Goal: Task Accomplishment & Management: Complete application form

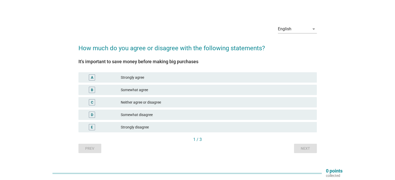
scroll to position [13, 0]
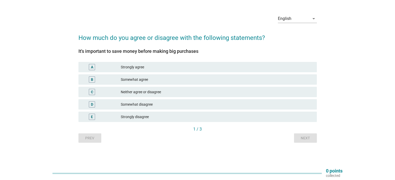
click at [135, 68] on div "Strongly agree" at bounding box center [216, 67] width 191 height 6
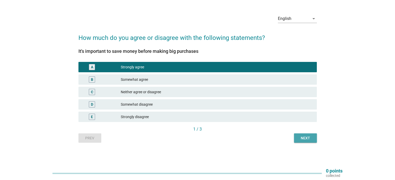
click at [301, 137] on div "Next" at bounding box center [305, 138] width 15 height 5
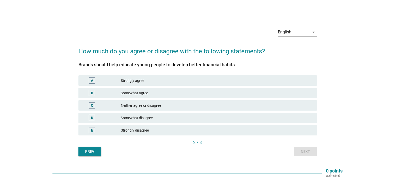
click at [133, 81] on div "Strongly agree" at bounding box center [216, 81] width 191 height 6
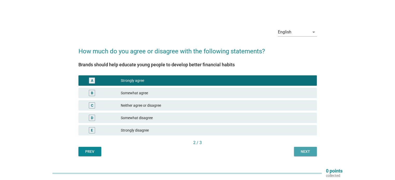
click at [302, 150] on div "Next" at bounding box center [305, 151] width 15 height 5
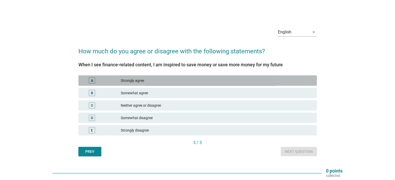
click at [154, 82] on div "Strongly agree" at bounding box center [216, 81] width 191 height 6
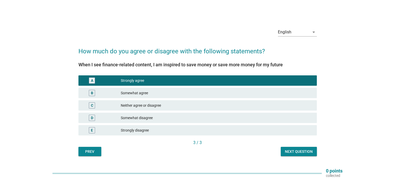
click at [293, 150] on div "Next question" at bounding box center [299, 151] width 28 height 5
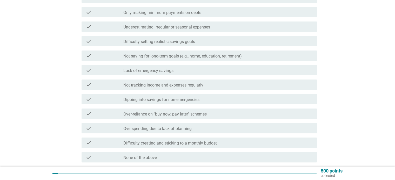
scroll to position [104, 0]
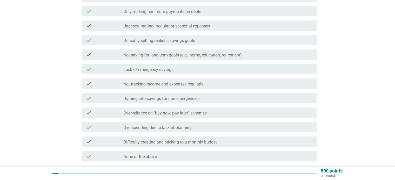
click at [181, 72] on div "check_box_outline_blank Lack of emergency savings" at bounding box center [217, 69] width 189 height 6
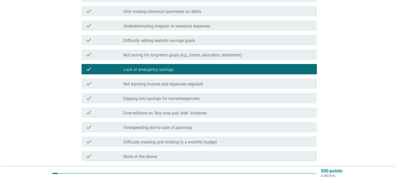
scroll to position [52, 0]
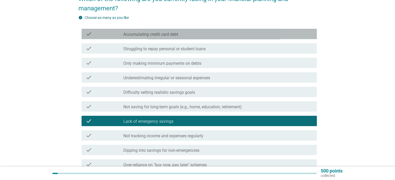
click at [199, 35] on div "check_box_outline_blank Accumulating credit card debt" at bounding box center [217, 34] width 189 height 6
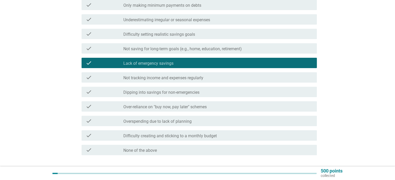
scroll to position [130, 0]
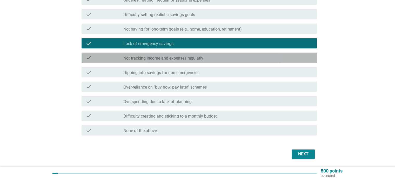
click at [192, 58] on label "Not tracking income and expenses regularly" at bounding box center [163, 58] width 80 height 5
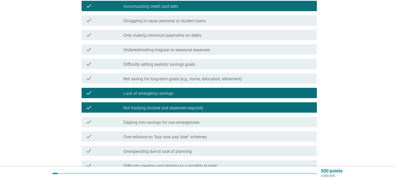
scroll to position [78, 0]
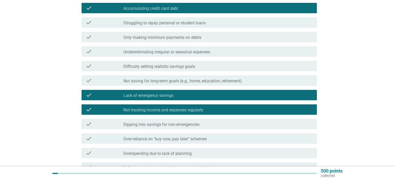
click at [199, 34] on div "check_box_outline_blank Only making minimum payments on debts" at bounding box center [217, 37] width 189 height 6
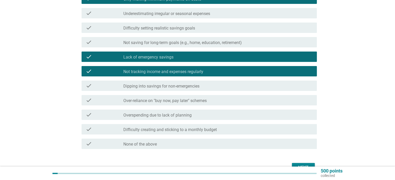
scroll to position [147, 0]
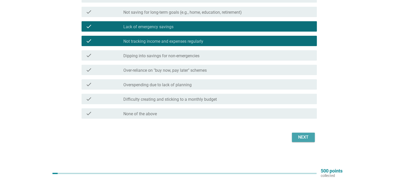
drag, startPoint x: 301, startPoint y: 138, endPoint x: 282, endPoint y: 133, distance: 19.1
click at [301, 138] on div "Next" at bounding box center [303, 137] width 15 height 6
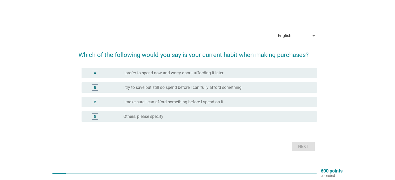
click at [196, 102] on label "I make sure I can afford something before I spend on it" at bounding box center [173, 102] width 100 height 5
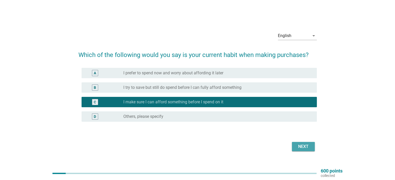
click at [299, 147] on div "Next" at bounding box center [303, 147] width 15 height 6
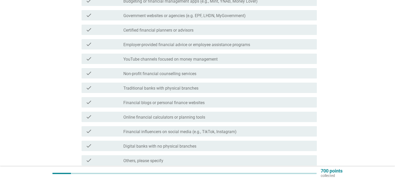
scroll to position [156, 0]
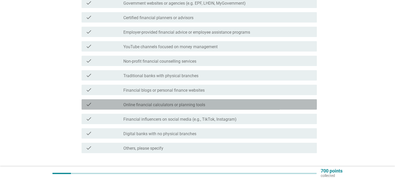
click at [196, 106] on label "Online financial calculators or planning tools" at bounding box center [164, 104] width 82 height 5
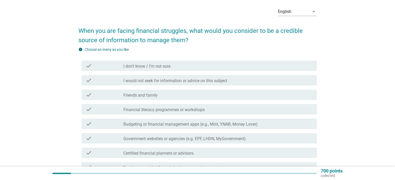
scroll to position [26, 0]
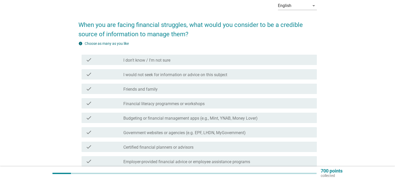
click at [230, 74] on div "check_box_outline_blank I would not seek for information or advice on this subj…" at bounding box center [217, 74] width 189 height 6
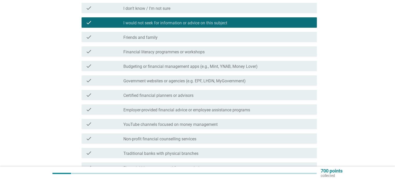
scroll to position [182, 0]
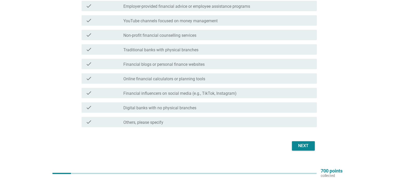
click at [296, 147] on div "Next" at bounding box center [303, 146] width 15 height 6
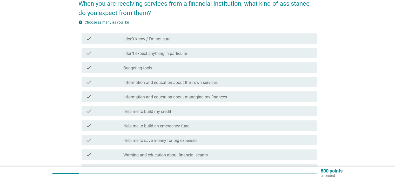
scroll to position [52, 0]
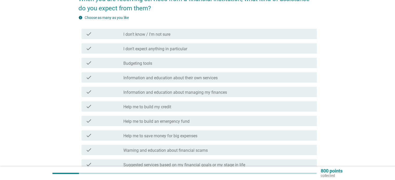
click at [216, 79] on label "Information and education about their own services" at bounding box center [170, 77] width 94 height 5
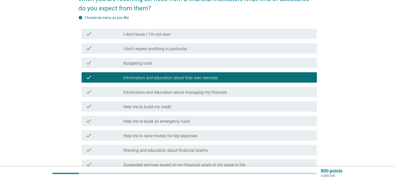
click at [211, 93] on label "Information and education about managing my finances" at bounding box center [174, 92] width 103 height 5
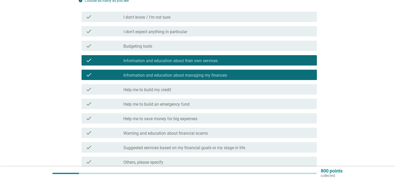
scroll to position [78, 0]
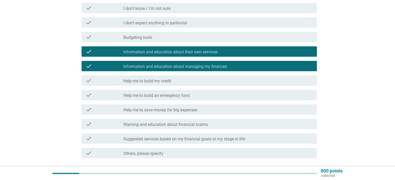
click at [198, 79] on div "check_box_outline_blank Help me to build my credit" at bounding box center [217, 81] width 189 height 6
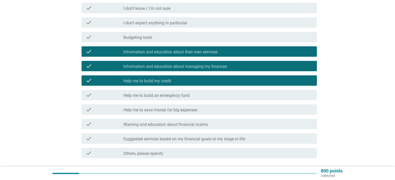
click at [202, 96] on div "check_box_outline_blank Help me to build an emergency fund" at bounding box center [217, 95] width 189 height 6
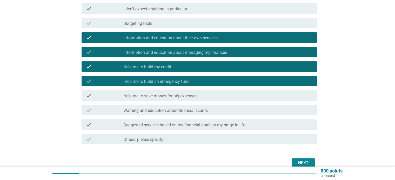
scroll to position [104, 0]
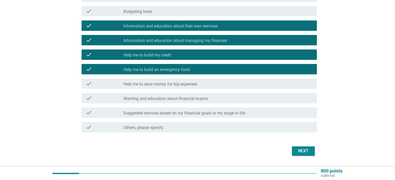
click at [210, 114] on label "Suggested services based on my financial goals or my stage in life" at bounding box center [184, 113] width 122 height 5
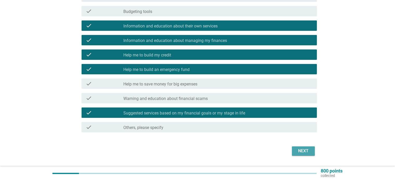
click at [304, 151] on div "Next" at bounding box center [303, 151] width 15 height 6
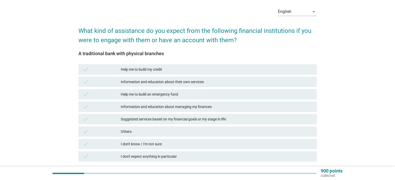
scroll to position [52, 0]
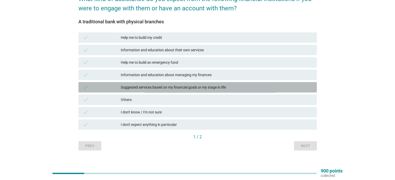
click at [211, 86] on div "Suggested services based on my financial goals or my stage in life" at bounding box center [216, 87] width 191 height 6
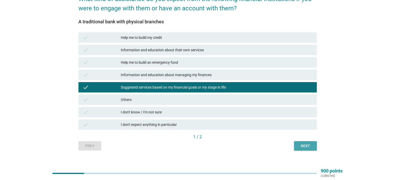
drag, startPoint x: 301, startPoint y: 147, endPoint x: 294, endPoint y: 145, distance: 7.6
click at [300, 147] on div "Next" at bounding box center [305, 145] width 15 height 5
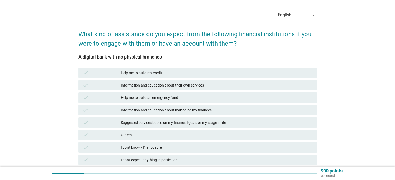
scroll to position [26, 0]
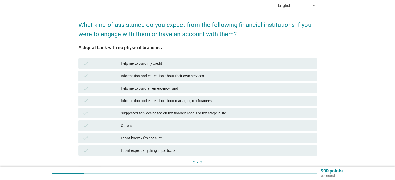
click at [195, 78] on div "Information and education about their own services" at bounding box center [216, 76] width 191 height 6
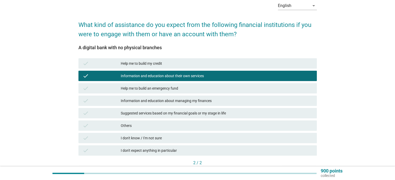
click at [194, 64] on div "Help me to build my credit" at bounding box center [216, 63] width 191 height 6
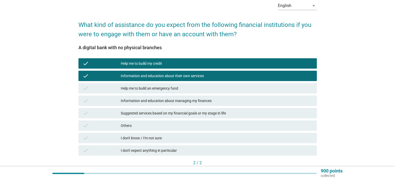
click at [225, 64] on div "Help me to build my credit" at bounding box center [216, 63] width 191 height 6
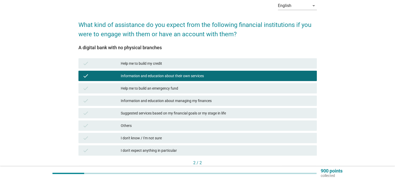
scroll to position [52, 0]
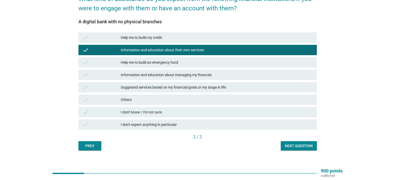
click at [210, 85] on div "Suggested services based on my financial goals or my stage in life" at bounding box center [216, 87] width 191 height 6
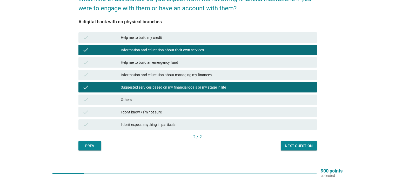
click at [206, 74] on div "Information and education about managing my finances" at bounding box center [216, 75] width 191 height 6
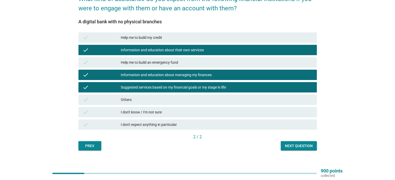
click at [299, 147] on div "Next question" at bounding box center [299, 145] width 28 height 5
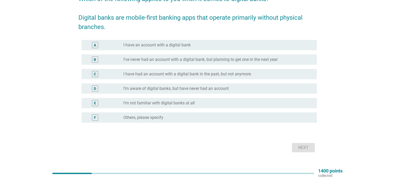
click at [171, 58] on label "I've never had an account with a digital bank, but planning to get one in the n…" at bounding box center [200, 59] width 154 height 5
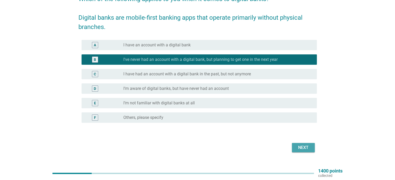
click at [303, 150] on div "Next" at bounding box center [303, 148] width 15 height 6
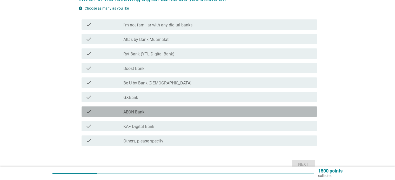
click at [150, 113] on div "check_box_outline_blank AEON Bank" at bounding box center [217, 112] width 189 height 6
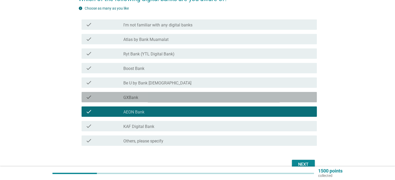
click at [162, 99] on div "check_box_outline_blank GXBank" at bounding box center [217, 97] width 189 height 6
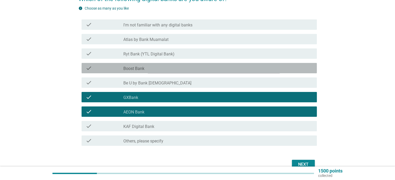
click at [186, 70] on div "check_box_outline_blank Boost Bank" at bounding box center [217, 68] width 189 height 6
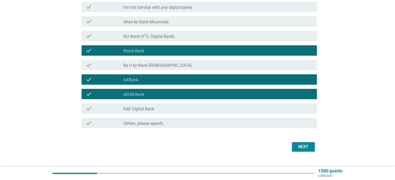
scroll to position [78, 0]
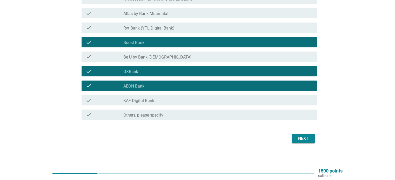
click at [211, 100] on div "check_box_outline_blank KAF Digital Bank" at bounding box center [217, 100] width 189 height 6
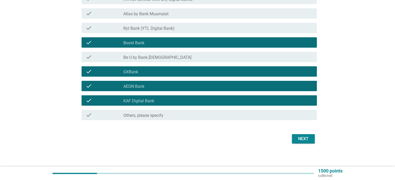
scroll to position [79, 0]
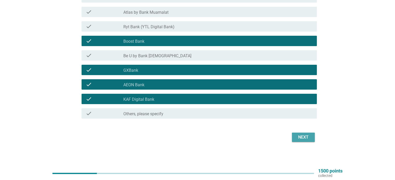
click at [308, 139] on div "Next" at bounding box center [303, 137] width 15 height 6
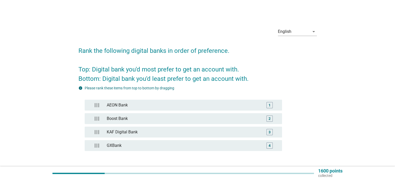
scroll to position [26, 0]
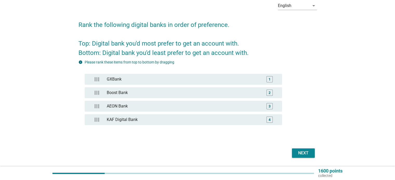
click at [304, 151] on div "Next" at bounding box center [303, 153] width 15 height 6
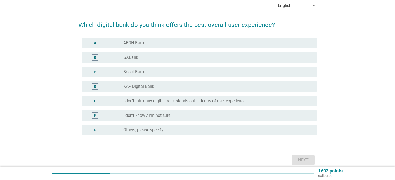
scroll to position [0, 0]
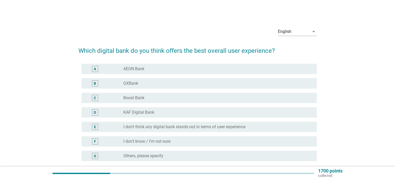
click at [147, 81] on div "radio_button_unchecked GXBank" at bounding box center [215, 83] width 185 height 5
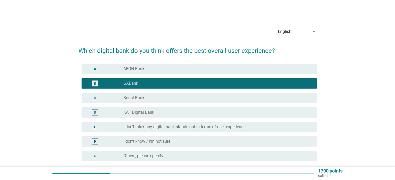
scroll to position [49, 0]
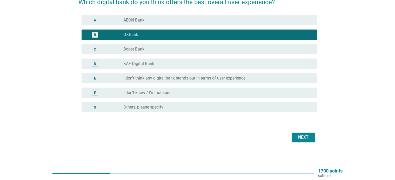
click at [192, 64] on div "radio_button_unchecked KAF Digital Bank" at bounding box center [215, 63] width 185 height 5
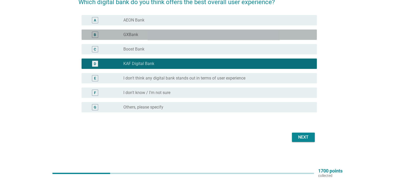
click at [191, 38] on div "B radio_button_unchecked GXBank" at bounding box center [198, 35] width 235 height 10
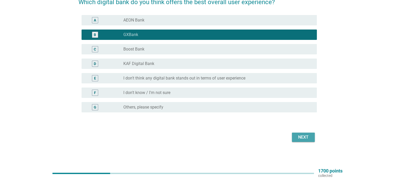
click at [296, 136] on div "Next" at bounding box center [303, 137] width 15 height 6
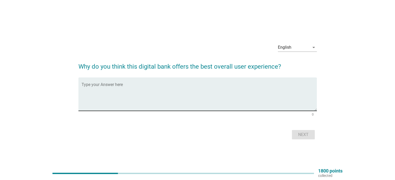
click at [172, 91] on textarea "Type your Answer here" at bounding box center [198, 97] width 235 height 27
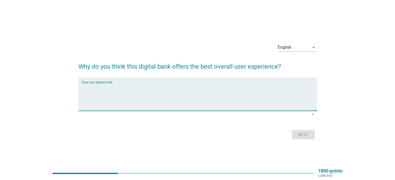
type textarea "e"
type textarea "Easy to use and friendly apps when we do any transactions."
click at [298, 131] on button "Next" at bounding box center [303, 134] width 23 height 9
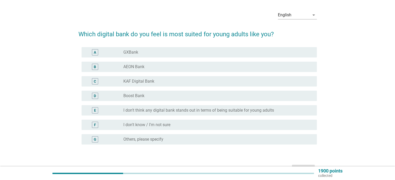
scroll to position [26, 0]
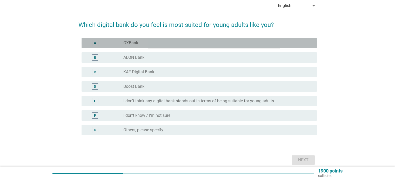
click at [146, 45] on div "radio_button_unchecked GXBank" at bounding box center [215, 42] width 185 height 5
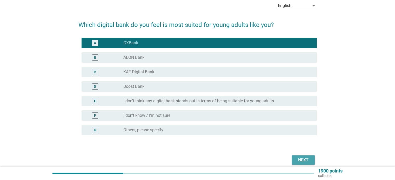
click at [297, 159] on div "Next" at bounding box center [303, 160] width 15 height 6
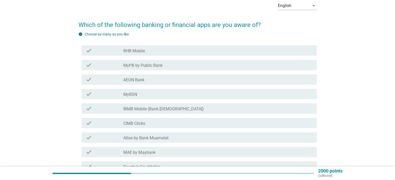
click at [145, 81] on div "check_box_outline_blank AEON Bank" at bounding box center [217, 80] width 189 height 6
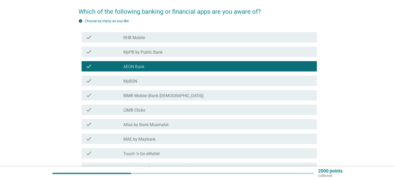
scroll to position [52, 0]
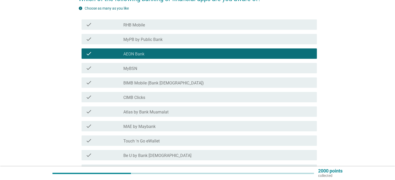
click at [151, 98] on div "check_box_outline_blank CIMB Clicks" at bounding box center [217, 97] width 189 height 6
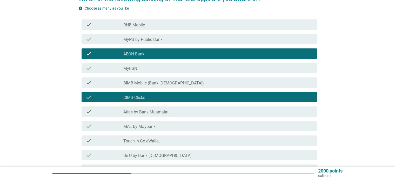
scroll to position [104, 0]
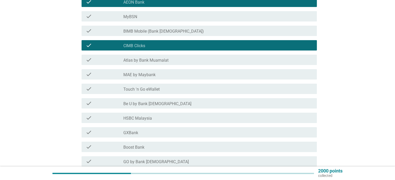
click at [168, 79] on div "check check_box_outline_blank MAE by Maybank" at bounding box center [198, 74] width 235 height 10
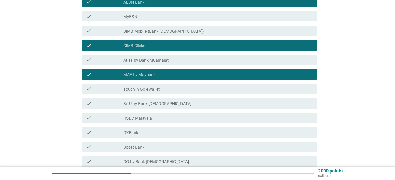
click at [161, 90] on div "check_box_outline_blank Touch 'n Go eWallet" at bounding box center [217, 89] width 189 height 6
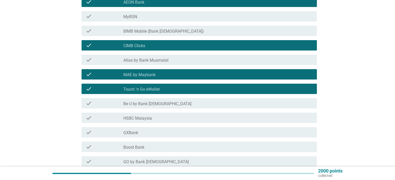
scroll to position [156, 0]
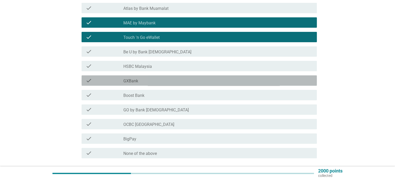
click at [169, 82] on div "check_box_outline_blank GXBank" at bounding box center [217, 81] width 189 height 6
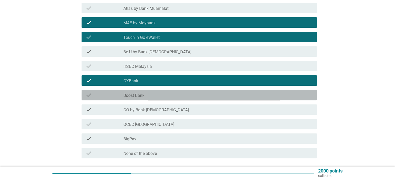
click at [159, 94] on div "check_box_outline_blank Boost Bank" at bounding box center [217, 95] width 189 height 6
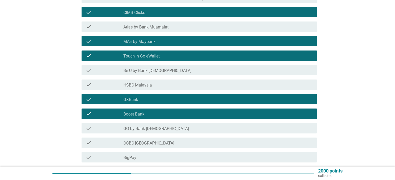
scroll to position [195, 0]
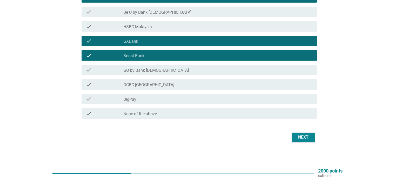
click at [297, 136] on div "Next" at bounding box center [303, 137] width 15 height 6
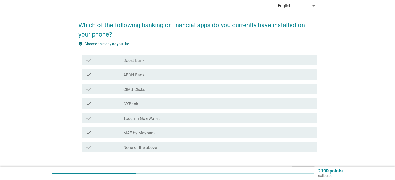
scroll to position [26, 0]
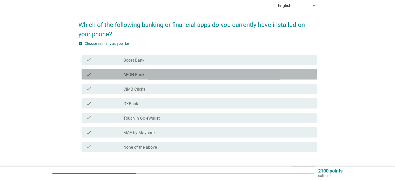
click at [140, 74] on label "AEON Bank" at bounding box center [133, 74] width 21 height 5
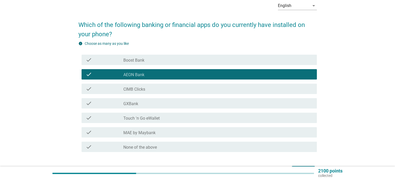
click at [154, 64] on div "check check_box_outline_blank Boost Bank" at bounding box center [198, 60] width 235 height 10
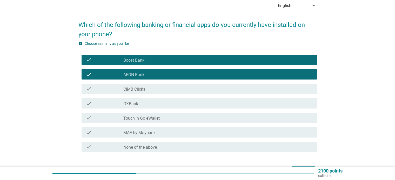
click at [148, 74] on div "check_box AEON Bank" at bounding box center [217, 74] width 189 height 6
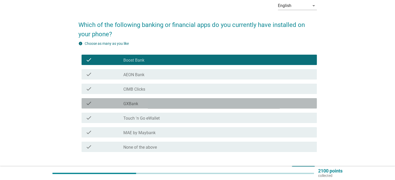
click at [158, 103] on div "check_box_outline_blank GXBank" at bounding box center [217, 103] width 189 height 6
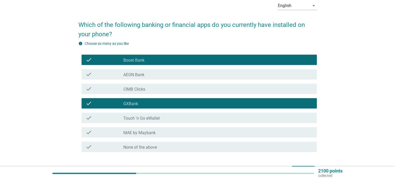
click at [158, 89] on div "check_box_outline_blank CIMB Clicks" at bounding box center [217, 89] width 189 height 6
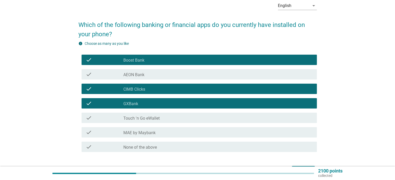
click at [155, 89] on div "check_box_outline_blank CIMB Clicks" at bounding box center [217, 89] width 189 height 6
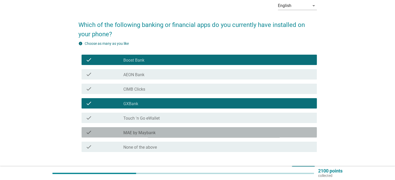
click at [154, 131] on label "MAE by Maybank" at bounding box center [139, 132] width 32 height 5
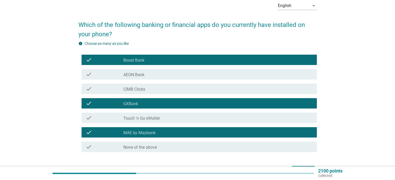
click at [167, 119] on div "check_box_outline_blank Touch 'n Go eWallet" at bounding box center [217, 118] width 189 height 6
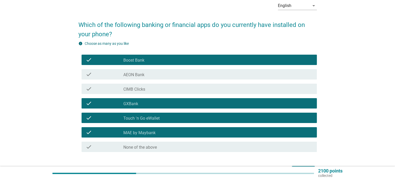
click at [164, 63] on div "check check_box_outline_blank Boost Bank" at bounding box center [198, 60] width 235 height 10
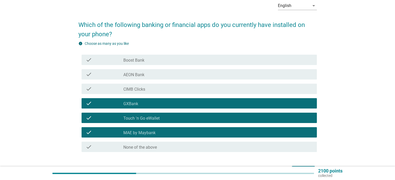
click at [177, 61] on div "check_box_outline_blank Boost Bank" at bounding box center [217, 60] width 189 height 6
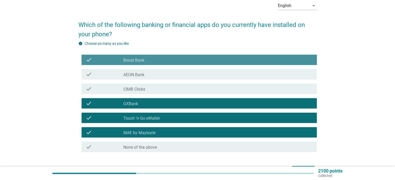
click at [177, 61] on div "check_box_outline_blank Boost Bank" at bounding box center [217, 60] width 189 height 6
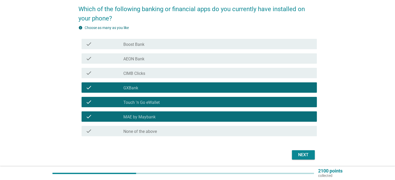
scroll to position [59, 0]
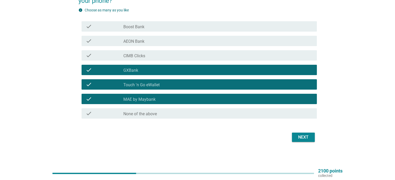
click at [188, 42] on div "check_box AEON Bank" at bounding box center [217, 41] width 189 height 6
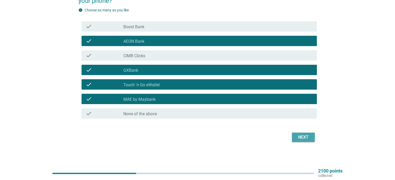
click at [299, 137] on div "Next" at bounding box center [303, 137] width 15 height 6
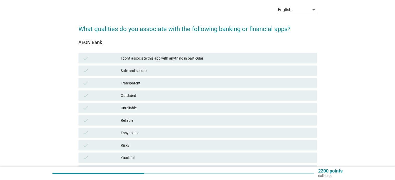
scroll to position [52, 0]
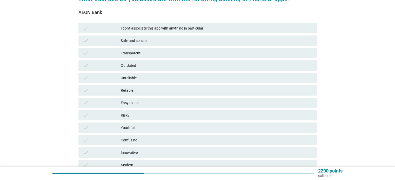
click at [145, 103] on div "Easy to use" at bounding box center [216, 103] width 191 height 6
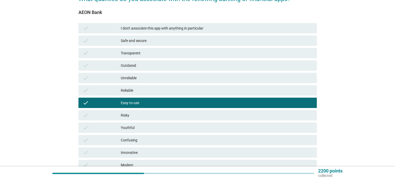
click at [141, 93] on div "Reliable" at bounding box center [216, 90] width 191 height 6
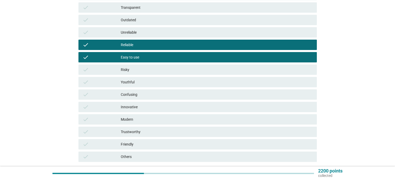
scroll to position [104, 0]
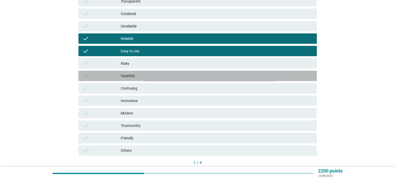
click at [154, 75] on div "Youthful" at bounding box center [216, 76] width 191 height 6
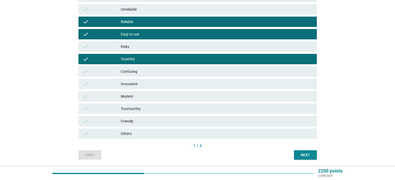
scroll to position [130, 0]
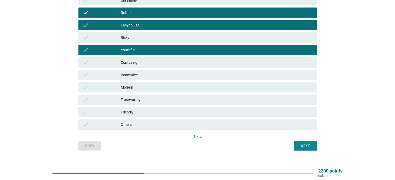
drag, startPoint x: 142, startPoint y: 83, endPoint x: 143, endPoint y: 79, distance: 4.5
click at [142, 83] on div "check Modern" at bounding box center [197, 87] width 238 height 10
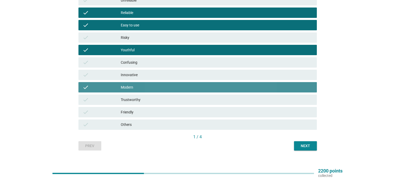
click at [147, 74] on div "Innovative" at bounding box center [216, 75] width 191 height 6
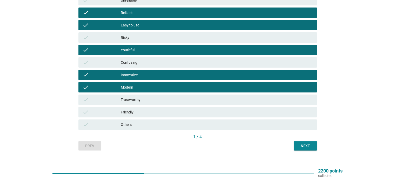
click at [163, 114] on div "Friendly" at bounding box center [216, 112] width 191 height 6
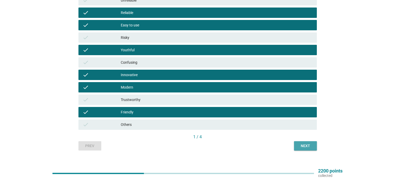
click at [302, 146] on div "Next" at bounding box center [305, 145] width 15 height 5
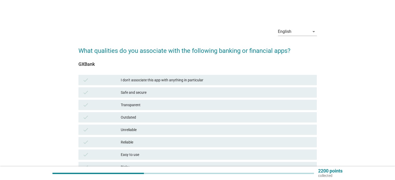
scroll to position [26, 0]
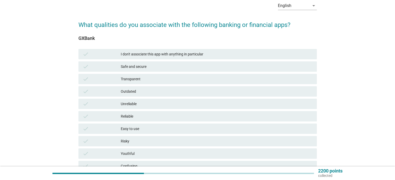
click at [143, 79] on div "Transparent" at bounding box center [216, 79] width 191 height 6
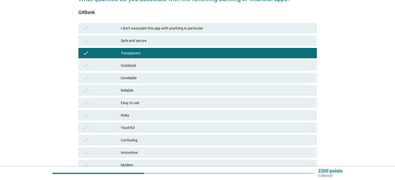
click at [144, 91] on div "Reliable" at bounding box center [216, 90] width 191 height 6
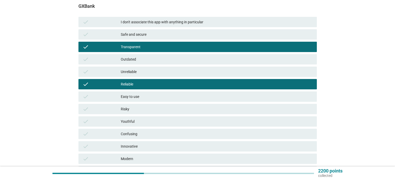
scroll to position [104, 0]
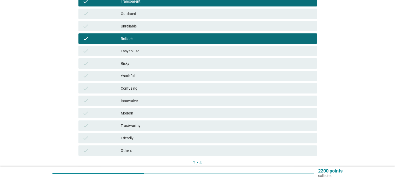
click at [158, 77] on div "Youthful" at bounding box center [216, 76] width 191 height 6
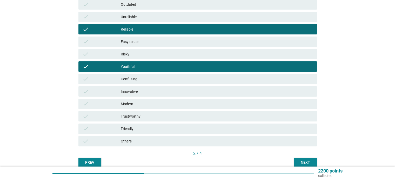
scroll to position [130, 0]
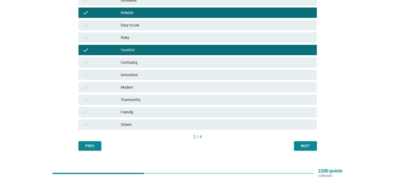
click at [156, 88] on div "Modern" at bounding box center [216, 87] width 191 height 6
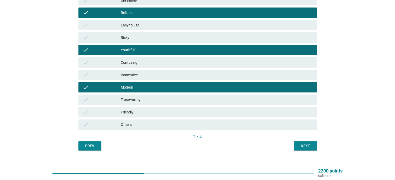
drag, startPoint x: 164, startPoint y: 102, endPoint x: 162, endPoint y: 105, distance: 4.0
click at [165, 102] on div "Trustworthy" at bounding box center [216, 100] width 191 height 6
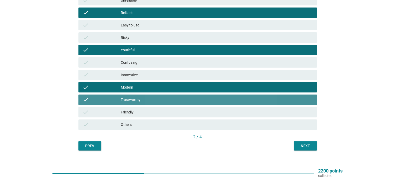
click at [160, 110] on div "Friendly" at bounding box center [216, 112] width 191 height 6
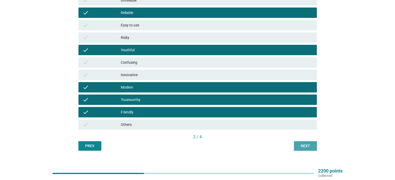
click at [297, 145] on button "Next" at bounding box center [305, 145] width 23 height 9
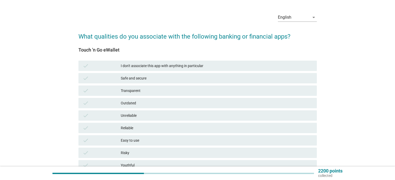
scroll to position [26, 0]
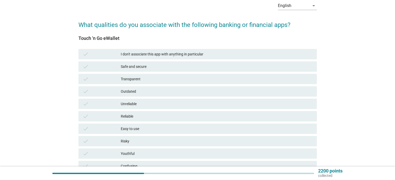
click at [161, 67] on div "Safe and secure" at bounding box center [216, 67] width 191 height 6
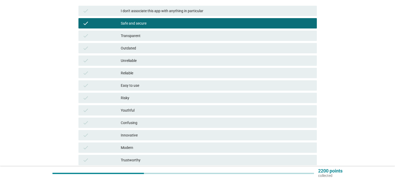
scroll to position [78, 0]
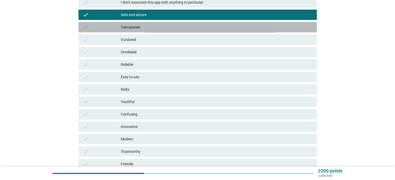
click at [173, 27] on div "Transparent" at bounding box center [216, 27] width 191 height 6
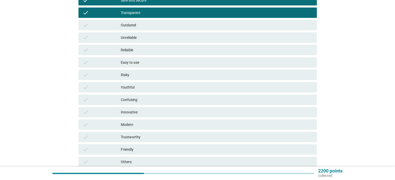
scroll to position [104, 0]
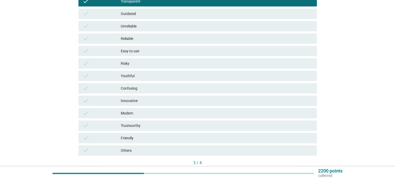
click at [167, 53] on div "Easy to use" at bounding box center [216, 51] width 191 height 6
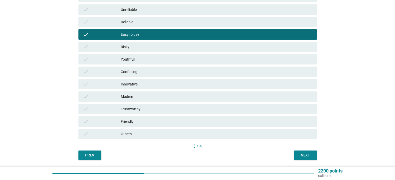
scroll to position [130, 0]
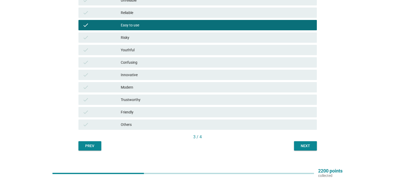
click at [139, 99] on div "Trustworthy" at bounding box center [216, 100] width 191 height 6
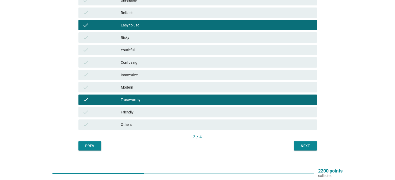
scroll to position [78, 0]
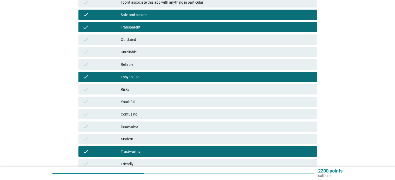
click at [146, 64] on div "Reliable" at bounding box center [216, 64] width 191 height 6
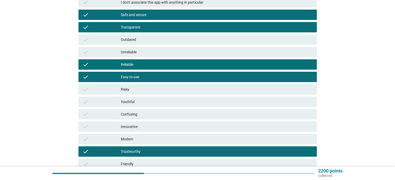
scroll to position [137, 0]
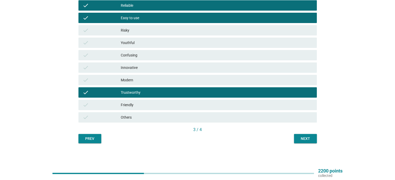
click at [301, 137] on div "Next" at bounding box center [305, 138] width 15 height 5
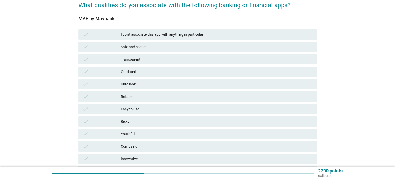
scroll to position [52, 0]
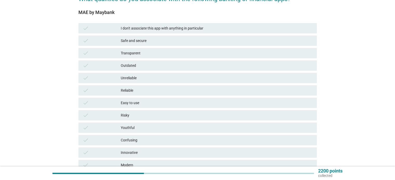
click at [148, 41] on div "Safe and secure" at bounding box center [216, 41] width 191 height 6
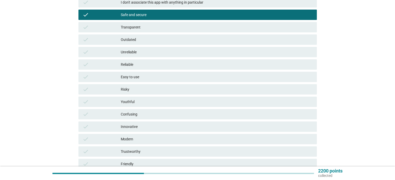
click at [152, 74] on div "Easy to use" at bounding box center [216, 77] width 191 height 6
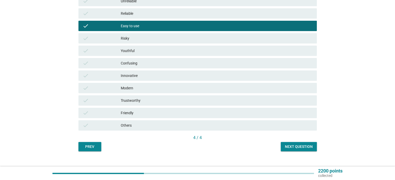
scroll to position [130, 0]
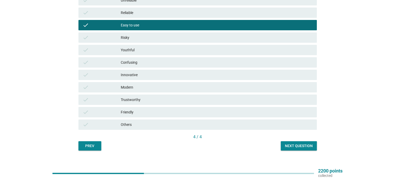
click at [139, 74] on div "Innovative" at bounding box center [216, 75] width 191 height 6
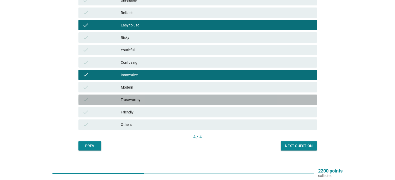
click at [153, 99] on div "Trustworthy" at bounding box center [216, 100] width 191 height 6
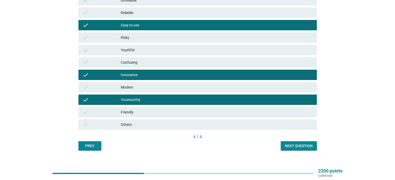
click at [143, 113] on div "Friendly" at bounding box center [216, 112] width 191 height 6
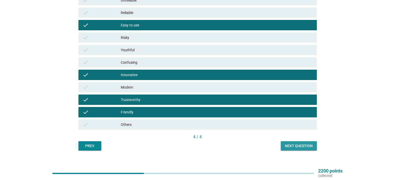
drag, startPoint x: 293, startPoint y: 145, endPoint x: 288, endPoint y: 144, distance: 4.2
click at [293, 144] on div "Next question" at bounding box center [299, 145] width 28 height 5
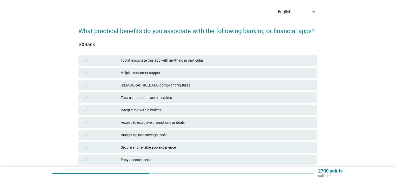
scroll to position [52, 0]
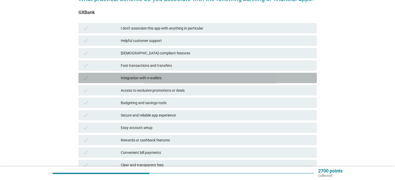
click at [183, 78] on div "Integration with e-wallets" at bounding box center [216, 78] width 191 height 6
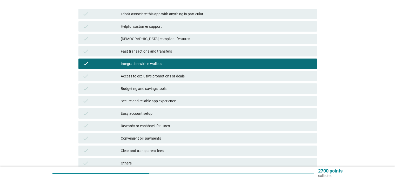
scroll to position [78, 0]
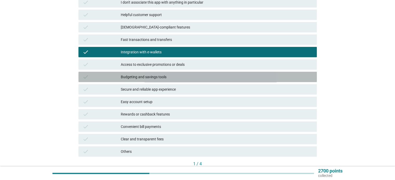
click at [166, 78] on div "Budgeting and savings tools" at bounding box center [216, 77] width 191 height 6
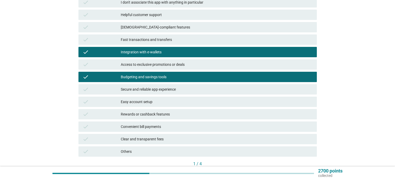
click at [178, 88] on div "Secure and reliable app experience" at bounding box center [216, 89] width 191 height 6
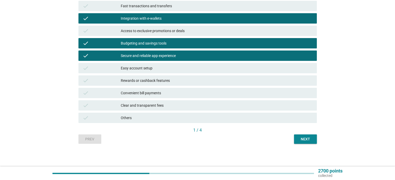
scroll to position [112, 0]
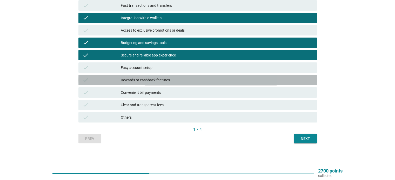
click at [184, 82] on div "Rewards or cashback features" at bounding box center [216, 80] width 191 height 6
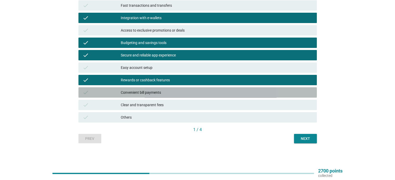
click at [166, 92] on div "Convenient bill payments" at bounding box center [216, 92] width 191 height 6
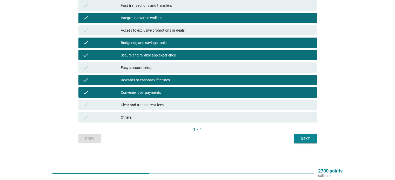
scroll to position [60, 0]
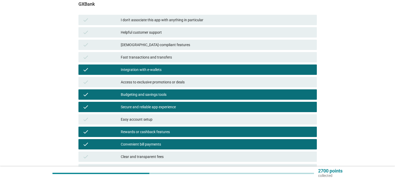
click at [175, 33] on div "Helpful customer support" at bounding box center [216, 32] width 191 height 6
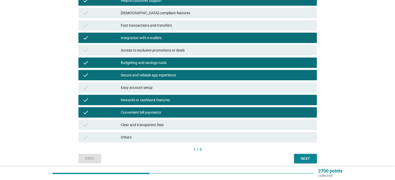
scroll to position [112, 0]
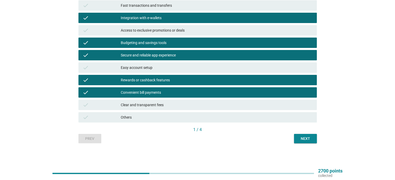
click at [302, 139] on div "Next" at bounding box center [305, 138] width 15 height 5
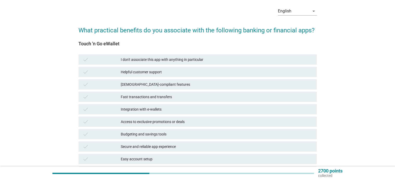
scroll to position [52, 0]
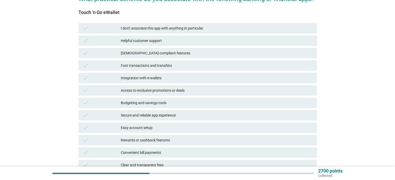
click at [169, 79] on div "Integration with e-wallets" at bounding box center [216, 78] width 191 height 6
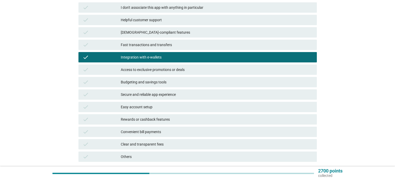
scroll to position [104, 0]
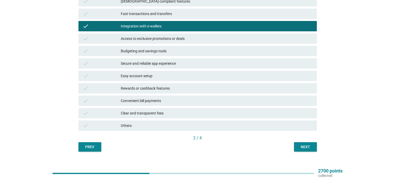
click at [161, 77] on div "Easy account setup" at bounding box center [216, 76] width 191 height 6
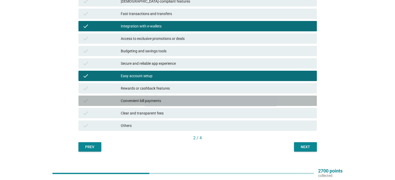
click at [147, 100] on div "Convenient bill payments" at bounding box center [216, 101] width 191 height 6
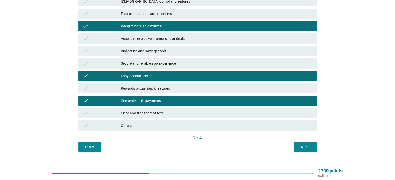
click at [187, 52] on div "Budgeting and savings tools" at bounding box center [216, 51] width 191 height 6
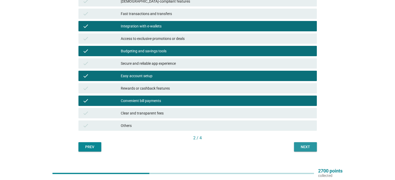
click at [301, 147] on div "Next" at bounding box center [305, 146] width 15 height 5
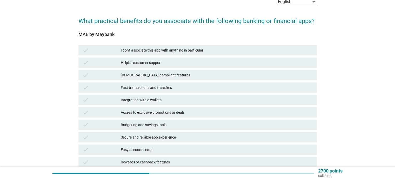
scroll to position [52, 0]
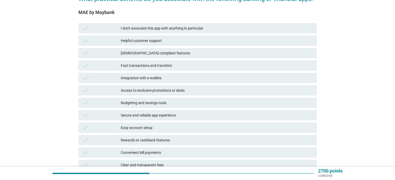
click at [159, 65] on div "Fast transactions and transfers" at bounding box center [216, 66] width 191 height 6
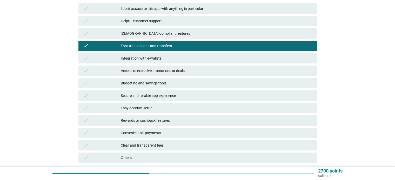
scroll to position [104, 0]
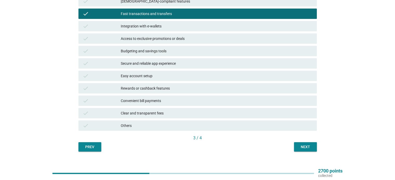
click at [159, 76] on div "Easy account setup" at bounding box center [216, 76] width 191 height 6
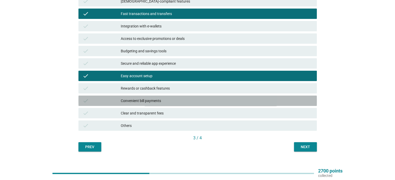
click at [156, 100] on div "Convenient bill payments" at bounding box center [216, 101] width 191 height 6
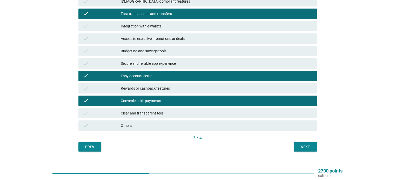
click at [171, 63] on div "Secure and reliable app experience" at bounding box center [216, 63] width 191 height 6
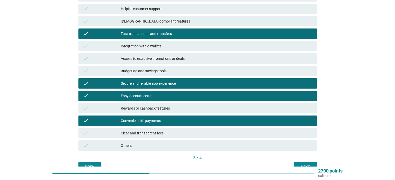
scroll to position [52, 0]
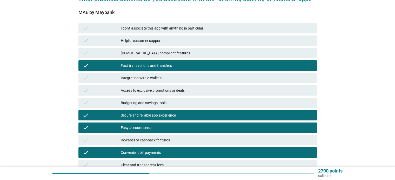
click at [172, 101] on div "Budgeting and savings tools" at bounding box center [216, 103] width 191 height 6
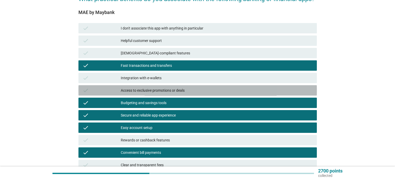
click at [186, 89] on div "Access to exclusive promotions or deals" at bounding box center [216, 90] width 191 height 6
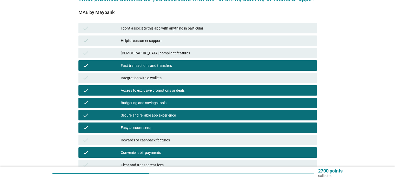
click at [179, 78] on div "Integration with e-wallets" at bounding box center [216, 78] width 191 height 6
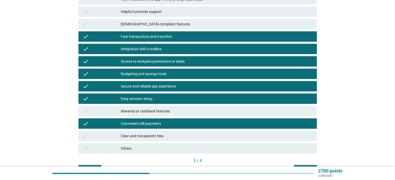
scroll to position [112, 0]
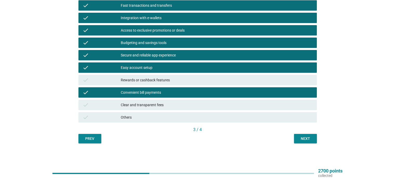
click at [301, 138] on div "Next" at bounding box center [305, 138] width 15 height 5
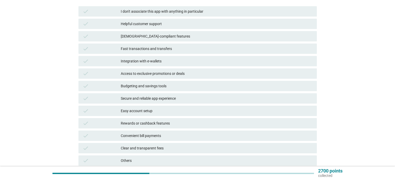
scroll to position [78, 0]
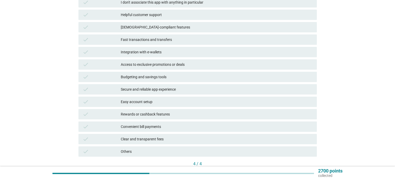
click at [154, 100] on div "Easy account setup" at bounding box center [216, 102] width 191 height 6
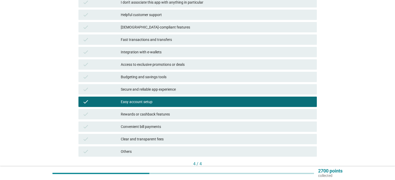
click at [165, 115] on div "Rewards or cashback features" at bounding box center [216, 114] width 191 height 6
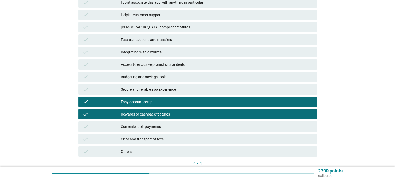
click at [158, 124] on div "Convenient bill payments" at bounding box center [216, 127] width 191 height 6
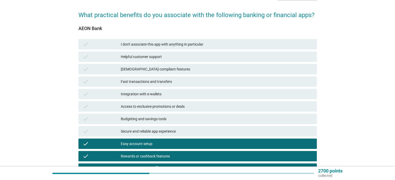
scroll to position [52, 0]
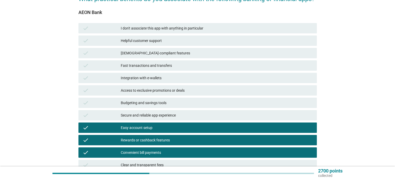
click at [190, 91] on div "Access to exclusive promotions or deals" at bounding box center [216, 90] width 191 height 6
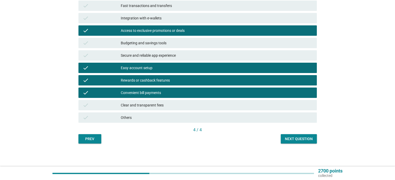
scroll to position [112, 0]
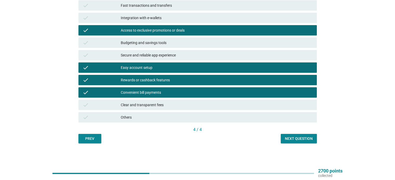
click at [301, 139] on div "Next question" at bounding box center [299, 138] width 28 height 5
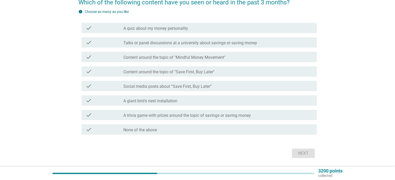
scroll to position [52, 0]
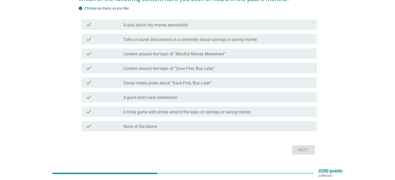
click at [190, 25] on div "check_box_outline_blank A quiz about my money personality" at bounding box center [217, 25] width 189 height 6
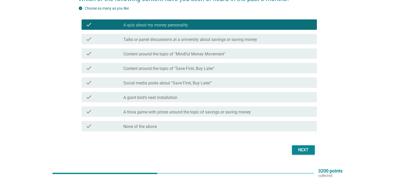
click at [199, 74] on div "check check_box_outline_blank Content around the topic of "Save First, Buy Late…" at bounding box center [197, 68] width 238 height 15
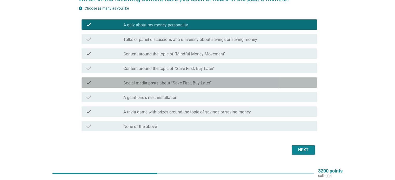
click at [184, 82] on label "Social media posts about “Save First, Buy Later”" at bounding box center [167, 83] width 88 height 5
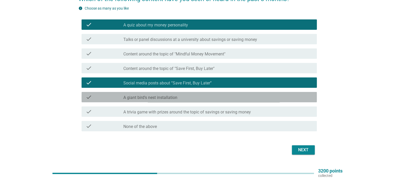
click at [181, 98] on div "check_box_outline_blank A giant bird's nest installation" at bounding box center [217, 97] width 189 height 6
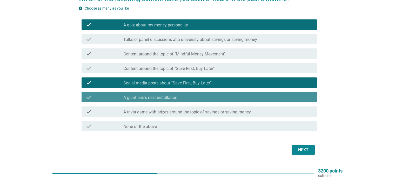
click at [187, 99] on div "check_box_outline_blank A giant bird's nest installation" at bounding box center [217, 97] width 189 height 6
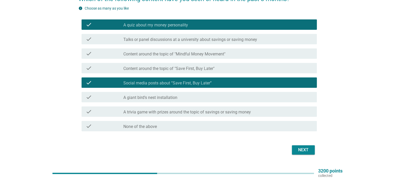
click at [185, 109] on div "check_box_outline_blank A trivia game with prizes around the topic of savings o…" at bounding box center [217, 112] width 189 height 6
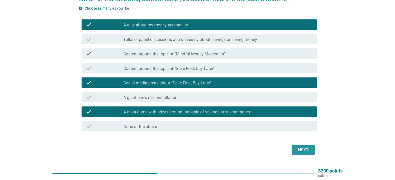
drag, startPoint x: 305, startPoint y: 152, endPoint x: 302, endPoint y: 151, distance: 2.8
click at [304, 152] on div "Next" at bounding box center [303, 150] width 15 height 6
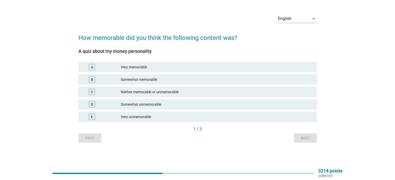
scroll to position [0, 0]
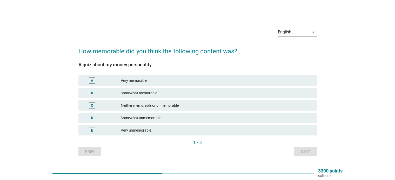
click at [149, 79] on div "Very memorable" at bounding box center [216, 81] width 191 height 6
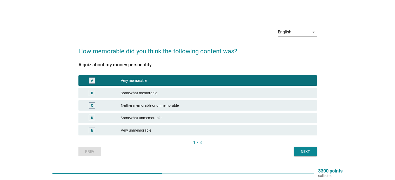
click at [308, 151] on div "Next" at bounding box center [305, 151] width 15 height 5
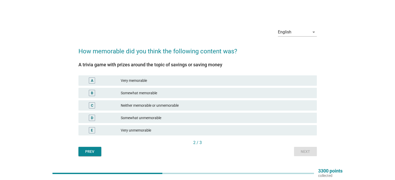
click at [169, 105] on div "Neither memorable or unmemorable" at bounding box center [216, 105] width 191 height 6
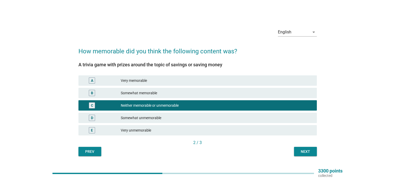
click at [302, 151] on div "Next" at bounding box center [305, 151] width 15 height 5
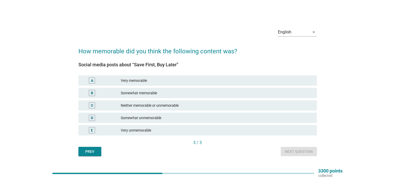
click at [157, 96] on div "Somewhat memorable" at bounding box center [216, 93] width 191 height 6
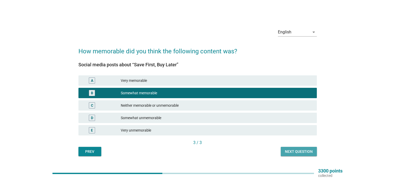
click at [298, 151] on div "Next question" at bounding box center [299, 151] width 28 height 5
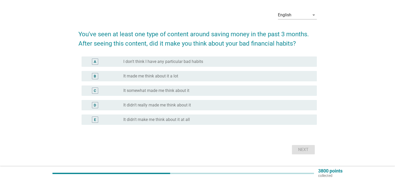
scroll to position [26, 0]
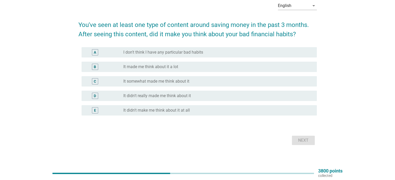
click at [177, 70] on div "radio_button_unchecked It made me think about it a lot" at bounding box center [217, 67] width 189 height 6
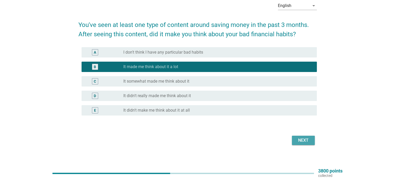
click at [301, 141] on div "Next" at bounding box center [303, 140] width 15 height 6
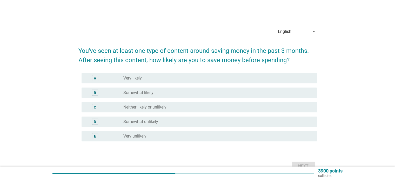
click at [157, 82] on div "A radio_button_unchecked Very likely" at bounding box center [198, 78] width 235 height 10
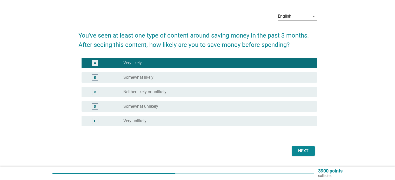
scroll to position [29, 0]
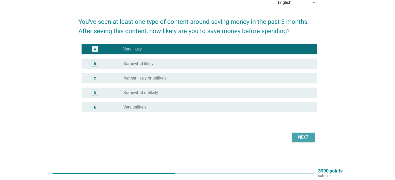
click at [305, 139] on div "Next" at bounding box center [303, 137] width 15 height 6
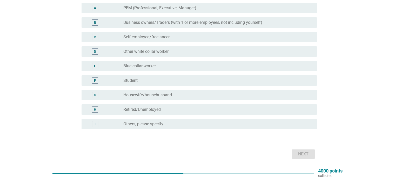
scroll to position [52, 0]
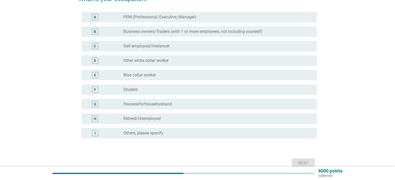
click at [163, 47] on label "Self-employed/freelancer" at bounding box center [146, 46] width 46 height 5
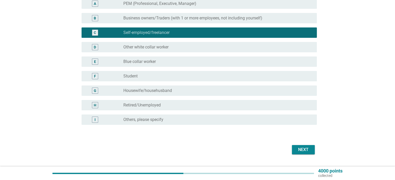
scroll to position [78, 0]
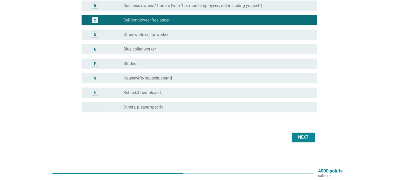
click at [301, 134] on div "Next" at bounding box center [303, 137] width 15 height 6
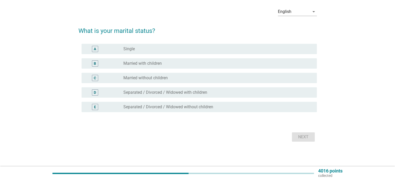
scroll to position [0, 0]
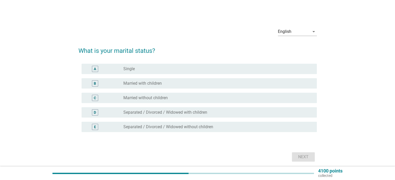
click at [174, 85] on div "radio_button_unchecked Married with children" at bounding box center [215, 83] width 185 height 5
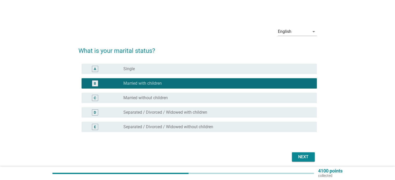
click at [190, 75] on div "A radio_button_unchecked Single" at bounding box center [197, 69] width 238 height 15
click at [199, 71] on div "radio_button_unchecked Single" at bounding box center [215, 68] width 185 height 5
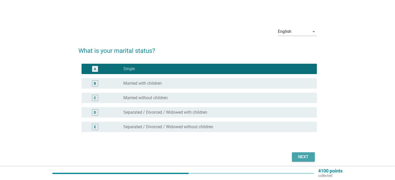
click at [304, 156] on div "Next" at bounding box center [303, 157] width 15 height 6
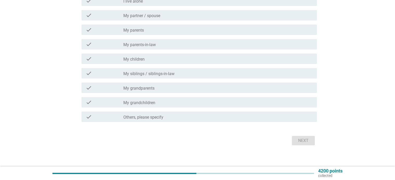
scroll to position [78, 0]
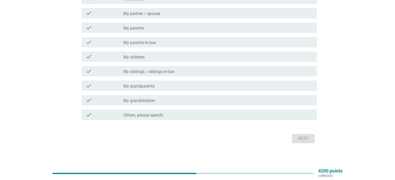
click at [181, 70] on div "check_box_outline_blank My siblings / siblings-in-law" at bounding box center [217, 71] width 189 height 6
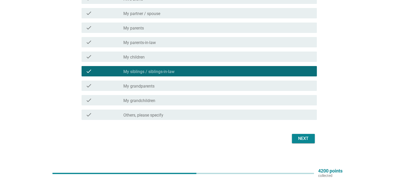
click at [301, 139] on div "Next" at bounding box center [303, 139] width 15 height 6
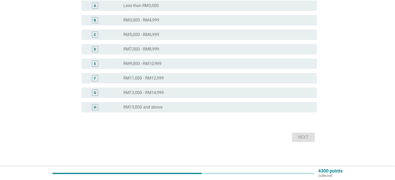
scroll to position [91, 0]
click at [152, 105] on label "RM15,000 and above" at bounding box center [142, 107] width 39 height 5
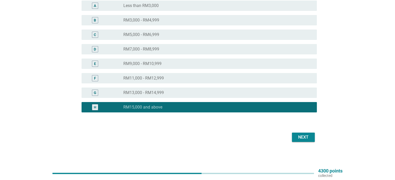
click at [308, 139] on div "Next" at bounding box center [303, 137] width 15 height 6
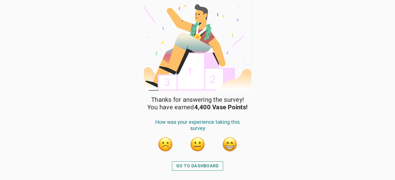
click at [236, 139] on button "button" at bounding box center [230, 145] width 16 height 16
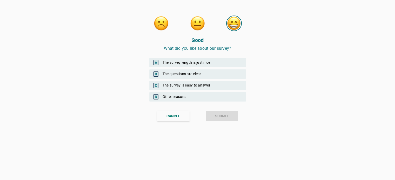
click at [211, 62] on div "A The survey length is just nice" at bounding box center [197, 62] width 96 height 9
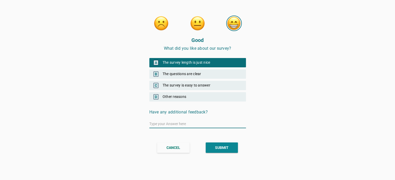
click at [226, 146] on div "SUBMIT" at bounding box center [221, 147] width 13 height 5
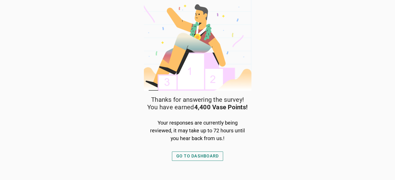
click at [211, 154] on div "GO TO DASHBOARD" at bounding box center [197, 156] width 43 height 6
